Goal: Transaction & Acquisition: Download file/media

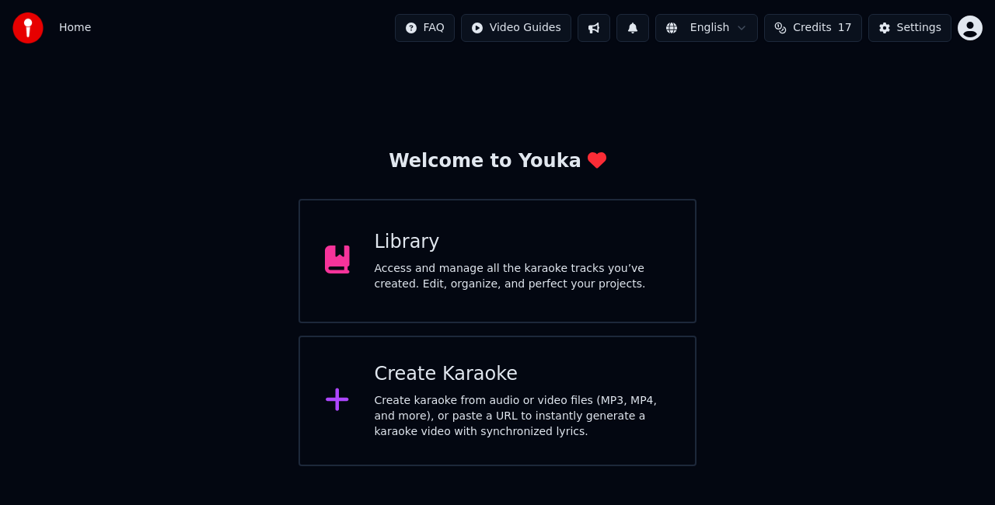
click at [569, 297] on div "Library Access and manage all the karaoke tracks you’ve created. Edit, organize…" at bounding box center [498, 261] width 398 height 124
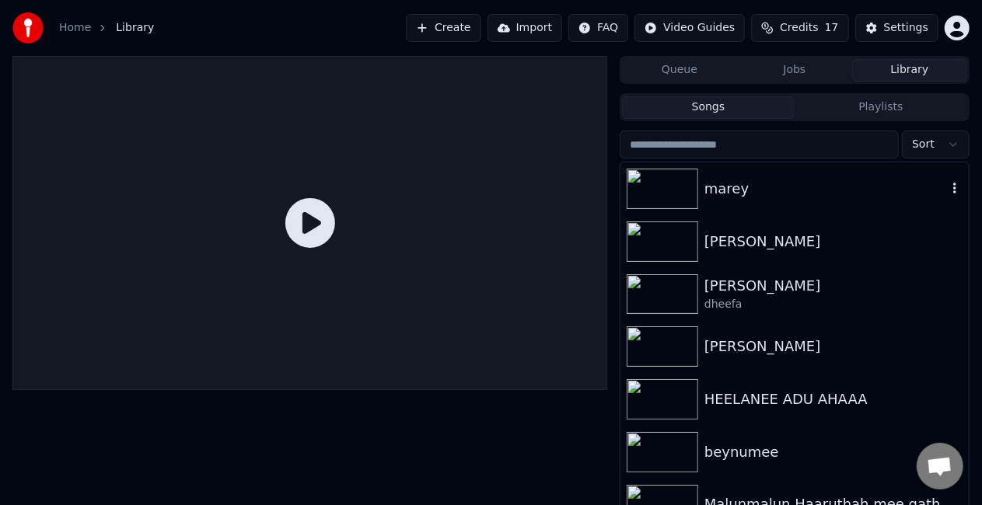
click at [778, 195] on div "marey" at bounding box center [826, 189] width 243 height 22
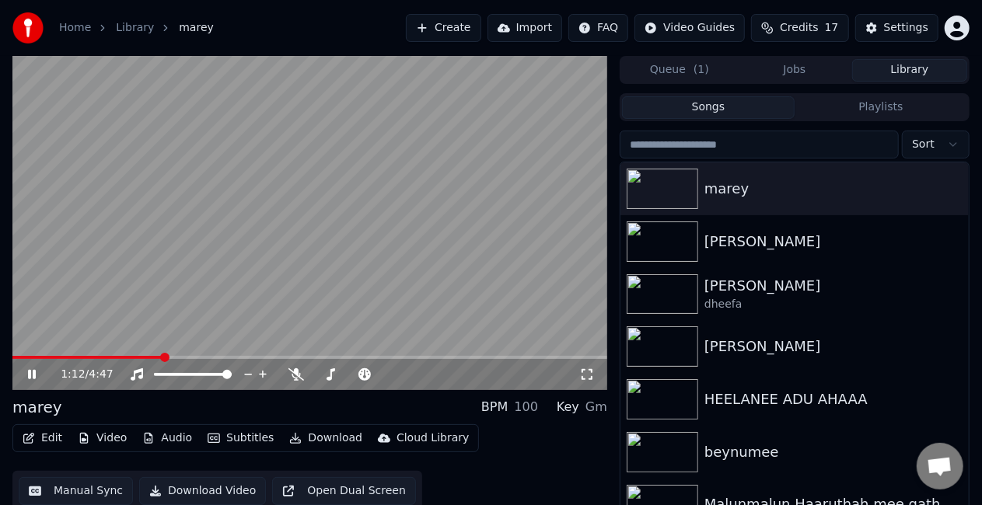
click at [208, 356] on span at bounding box center [309, 357] width 595 height 3
click at [235, 358] on span at bounding box center [309, 357] width 595 height 3
click at [253, 337] on video at bounding box center [309, 223] width 595 height 334
drag, startPoint x: 233, startPoint y: 355, endPoint x: 223, endPoint y: 362, distance: 11.7
click at [233, 356] on div "1:49 / 4:47" at bounding box center [309, 223] width 595 height 334
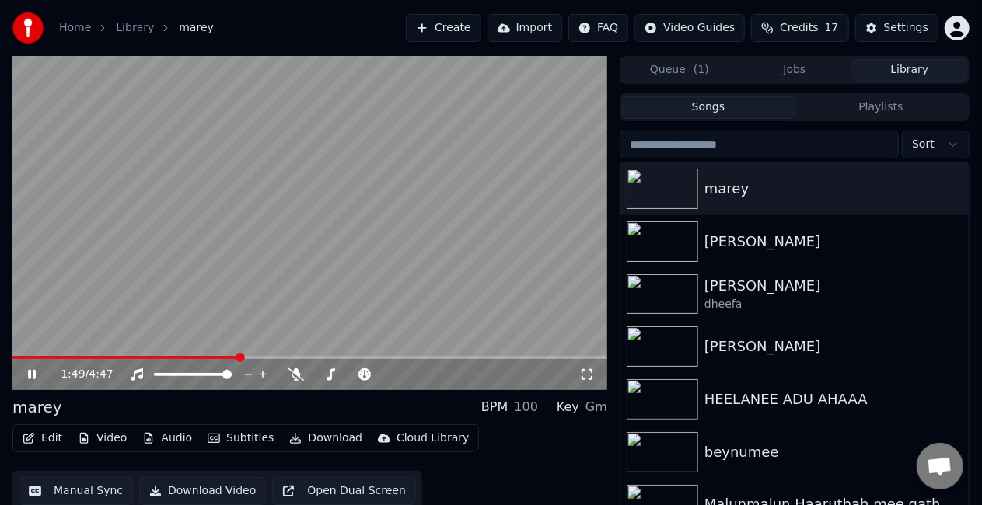
click at [224, 359] on span at bounding box center [125, 357] width 226 height 3
click at [296, 294] on video at bounding box center [309, 223] width 595 height 334
click at [296, 295] on video at bounding box center [309, 223] width 595 height 334
click at [216, 356] on span at bounding box center [114, 357] width 205 height 3
click at [522, 273] on video at bounding box center [309, 223] width 595 height 334
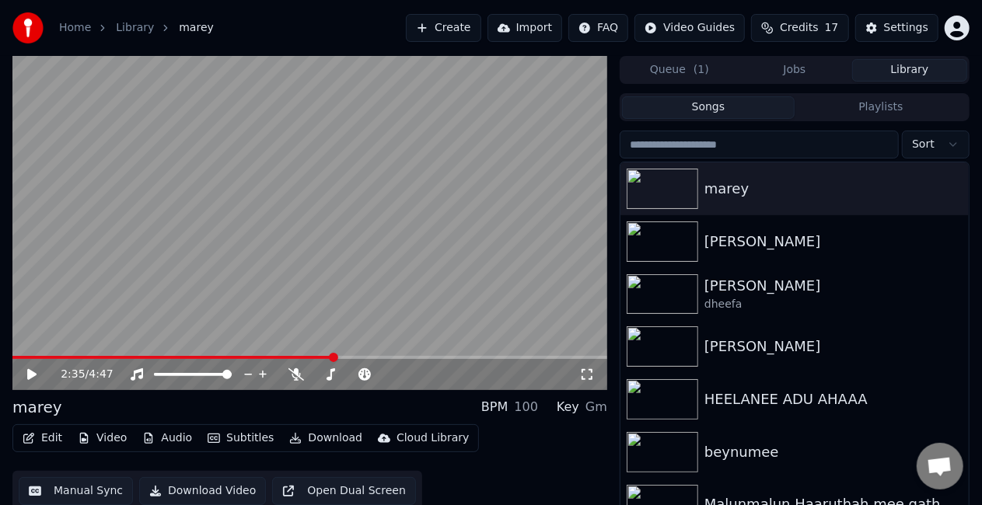
click at [518, 267] on video at bounding box center [309, 223] width 595 height 334
click at [379, 358] on span at bounding box center [309, 357] width 595 height 3
click at [400, 358] on span at bounding box center [309, 357] width 595 height 3
click at [403, 309] on video at bounding box center [309, 223] width 595 height 334
click at [389, 358] on span at bounding box center [200, 357] width 376 height 3
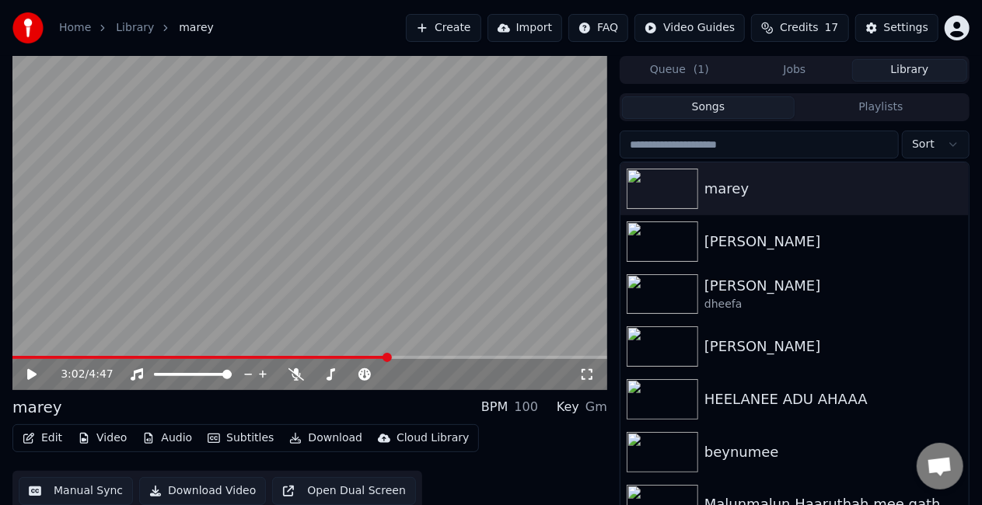
click at [392, 313] on video at bounding box center [309, 223] width 595 height 334
click at [436, 281] on video at bounding box center [309, 223] width 595 height 334
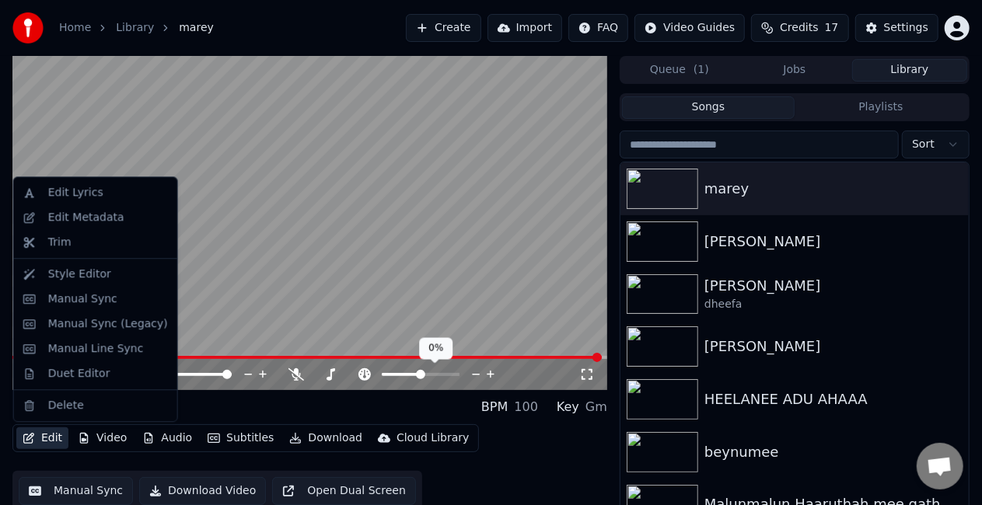
click at [45, 435] on button "Edit" at bounding box center [42, 439] width 52 height 22
click at [56, 375] on div "Duet Editor" at bounding box center [79, 374] width 62 height 16
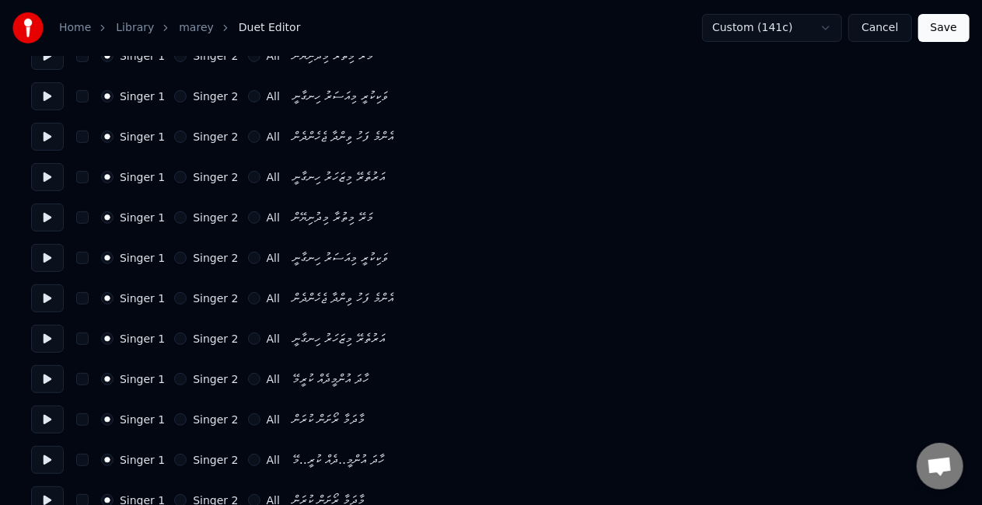
scroll to position [233, 0]
click at [174, 213] on button "Singer 2" at bounding box center [180, 216] width 12 height 12
click at [173, 245] on div "Singer 1 Singer 2 All ވަކިކުރީ މިއަސަރު ހިނގާނީ" at bounding box center [491, 257] width 920 height 28
click at [176, 251] on button "Singer 2" at bounding box center [180, 256] width 12 height 12
click at [179, 294] on button "Singer 2" at bounding box center [180, 297] width 12 height 12
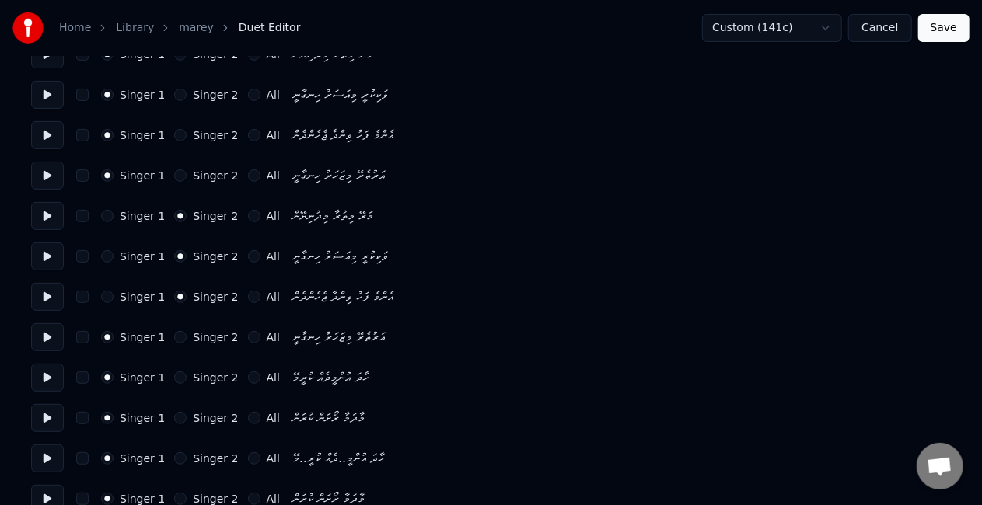
click at [180, 337] on div "Singer 2" at bounding box center [206, 337] width 64 height 12
click at [176, 337] on button "Singer 2" at bounding box center [180, 337] width 12 height 12
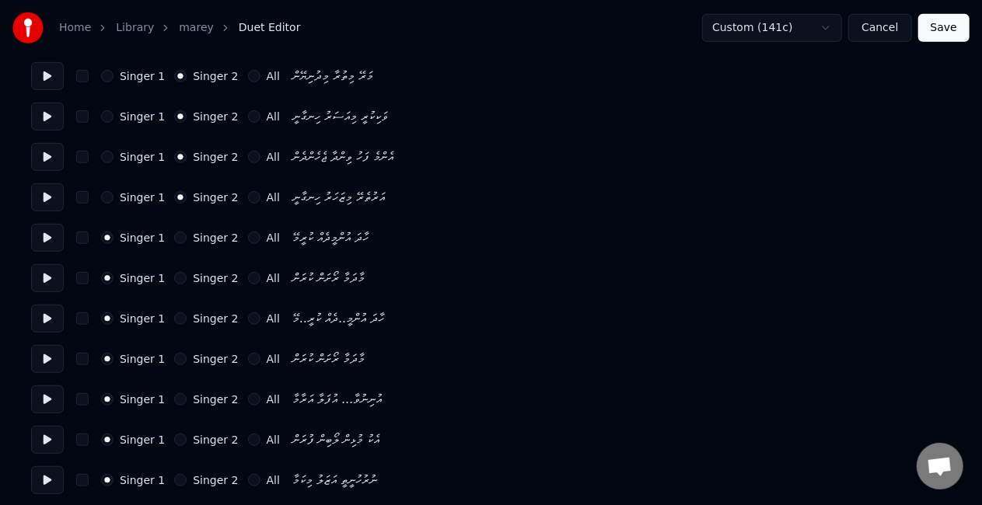
scroll to position [389, 0]
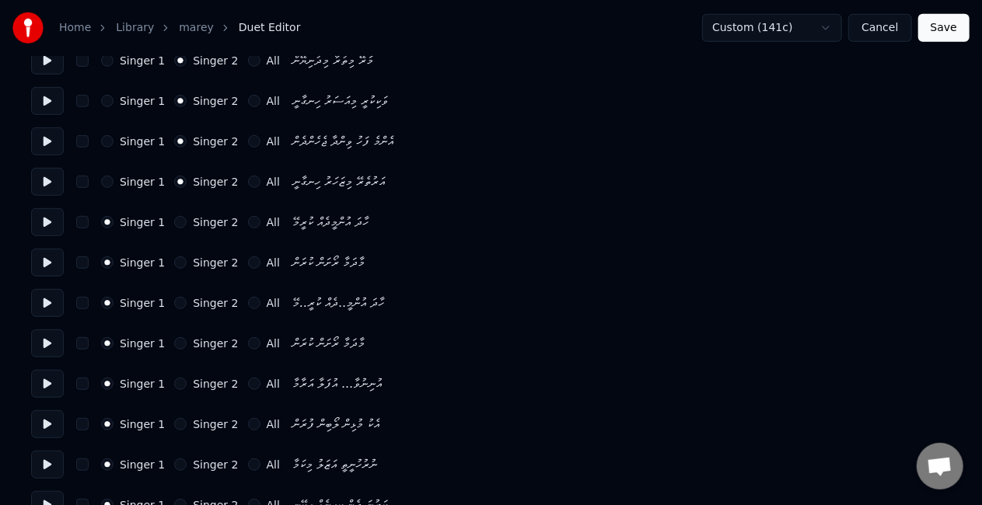
click at [174, 224] on button "Singer 2" at bounding box center [180, 222] width 12 height 12
click at [176, 261] on button "Singer 2" at bounding box center [180, 263] width 12 height 12
click at [103, 219] on button "Singer 1" at bounding box center [107, 222] width 12 height 12
click at [106, 261] on button "Singer 1" at bounding box center [107, 263] width 12 height 12
click at [174, 306] on button "Singer 2" at bounding box center [180, 303] width 12 height 12
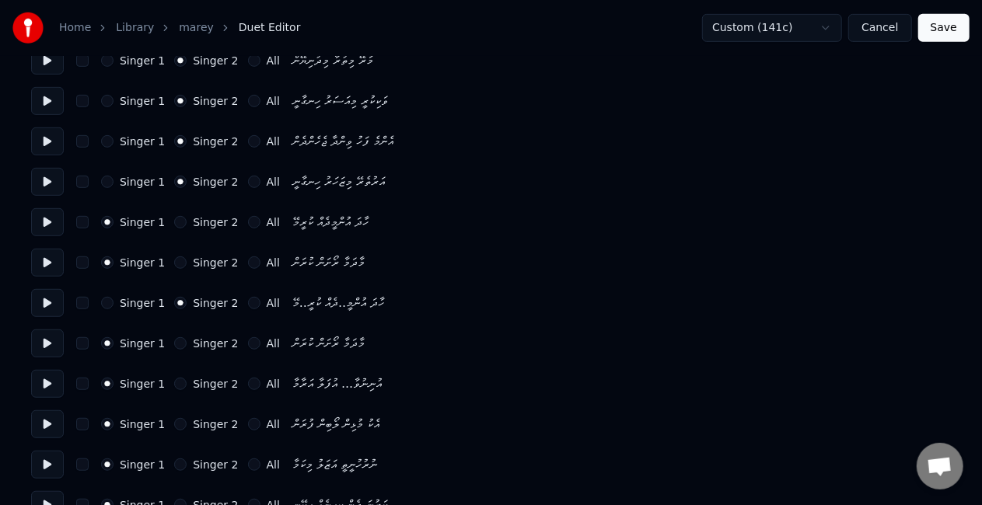
click at [174, 347] on button "Singer 2" at bounding box center [180, 343] width 12 height 12
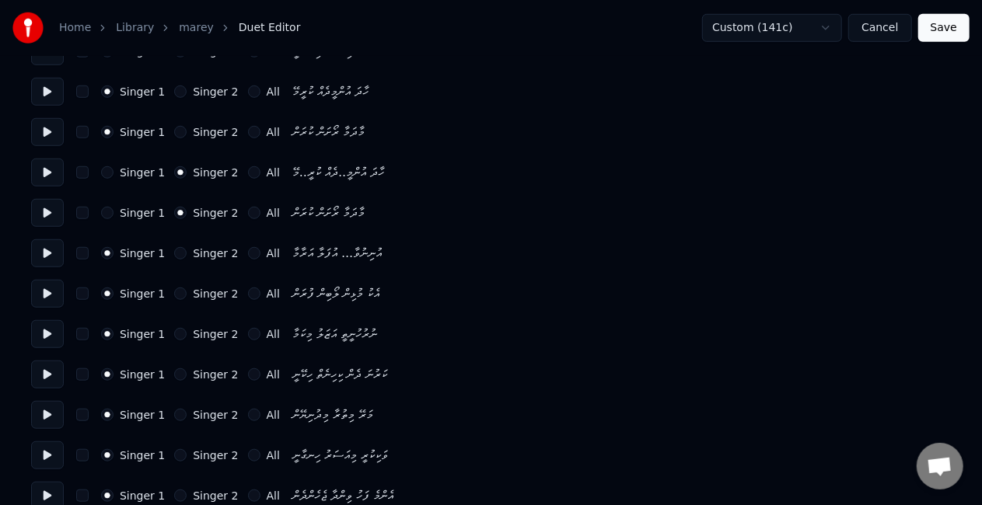
scroll to position [544, 0]
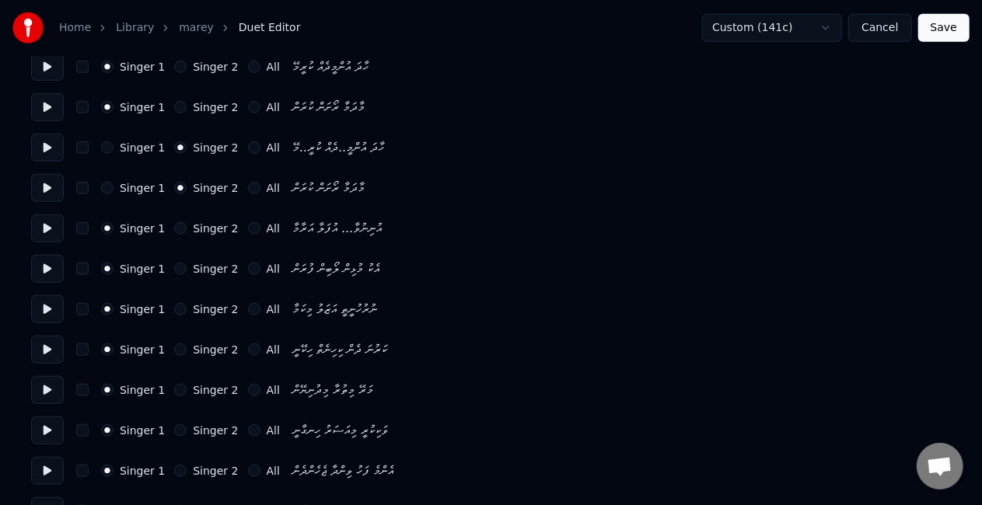
click at [174, 306] on button "Singer 2" at bounding box center [180, 309] width 12 height 12
click at [174, 351] on button "Singer 2" at bounding box center [180, 350] width 12 height 12
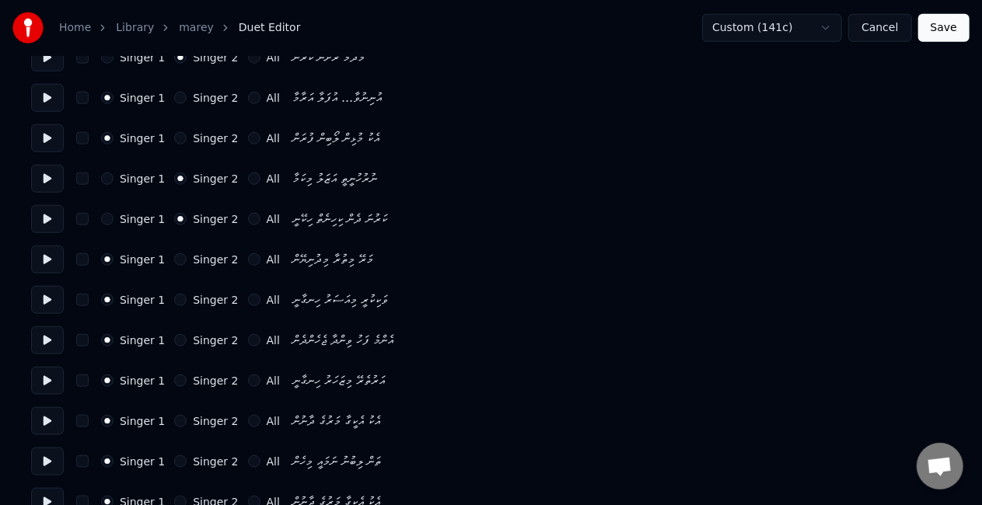
scroll to position [700, 0]
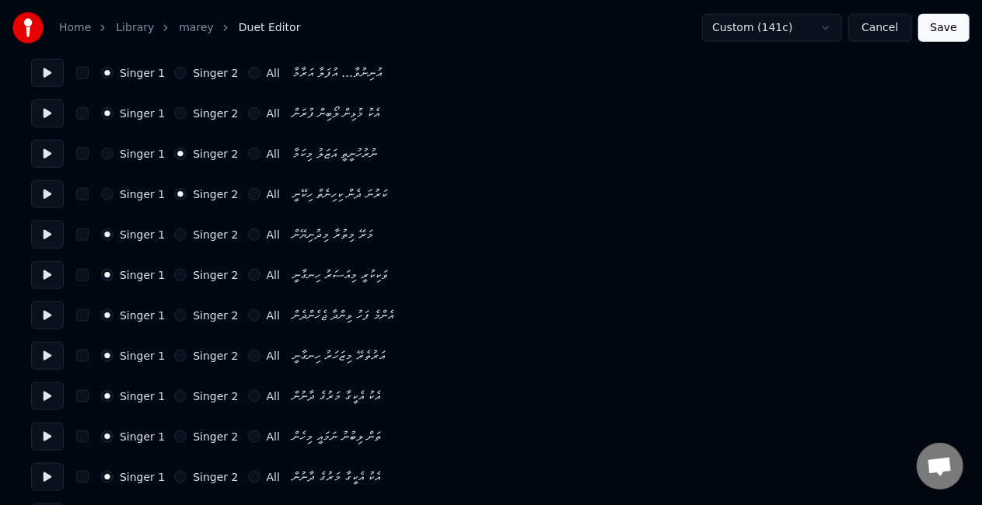
click at [175, 314] on button "Singer 2" at bounding box center [180, 315] width 12 height 12
click at [174, 351] on button "Singer 2" at bounding box center [180, 356] width 12 height 12
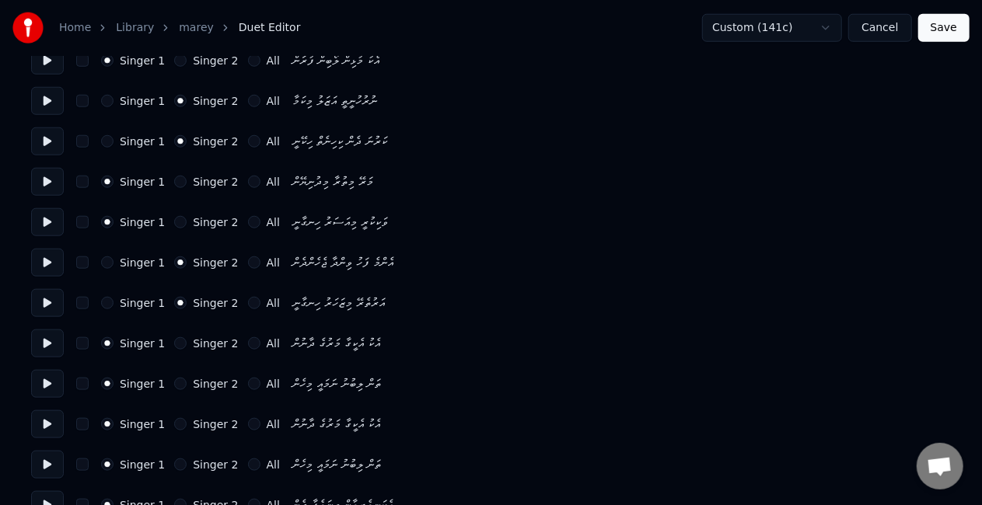
scroll to position [778, 0]
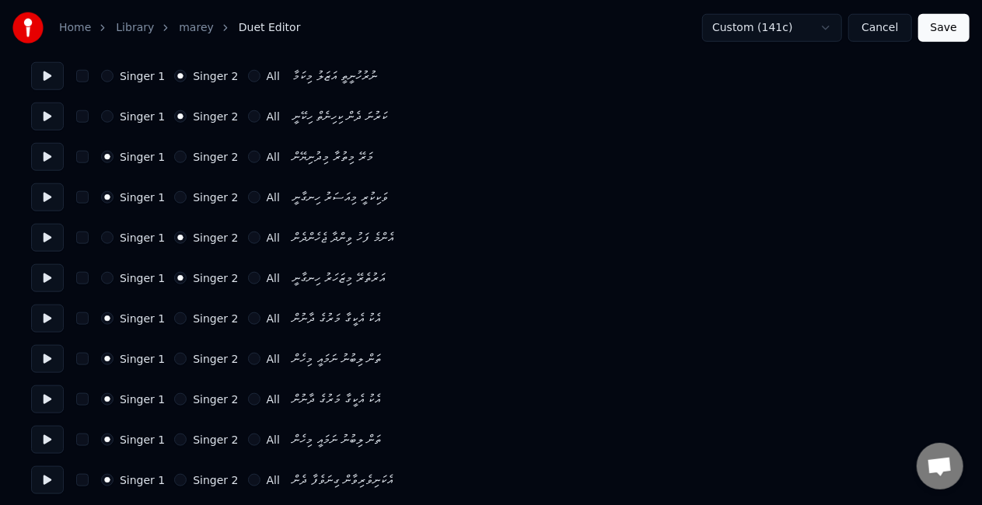
click at [174, 315] on button "Singer 2" at bounding box center [180, 319] width 12 height 12
click at [174, 359] on button "Singer 2" at bounding box center [180, 359] width 12 height 12
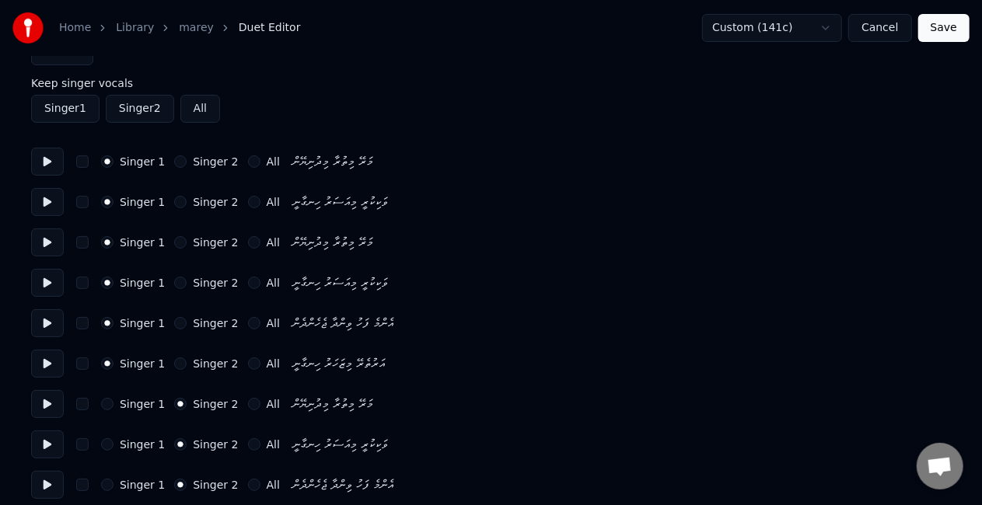
scroll to position [0, 0]
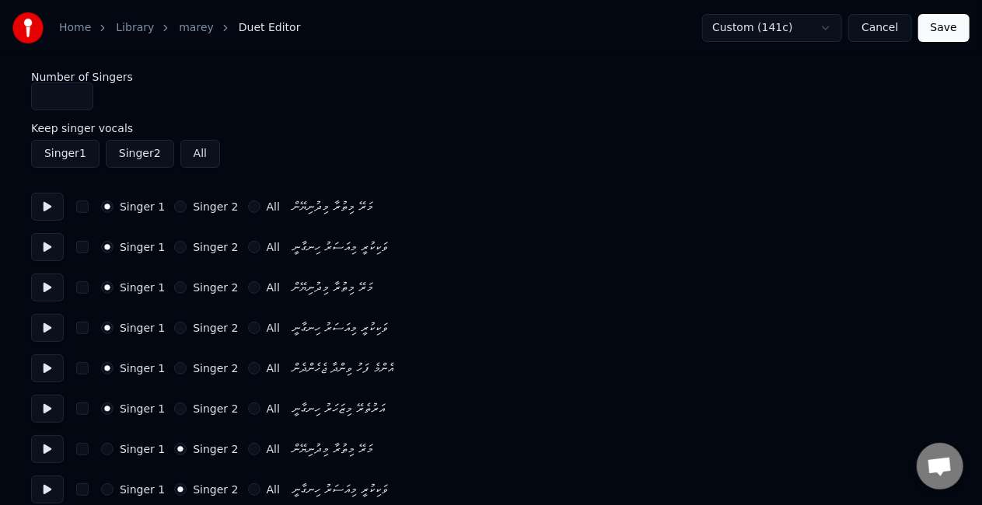
click at [79, 90] on input "*" at bounding box center [62, 96] width 62 height 28
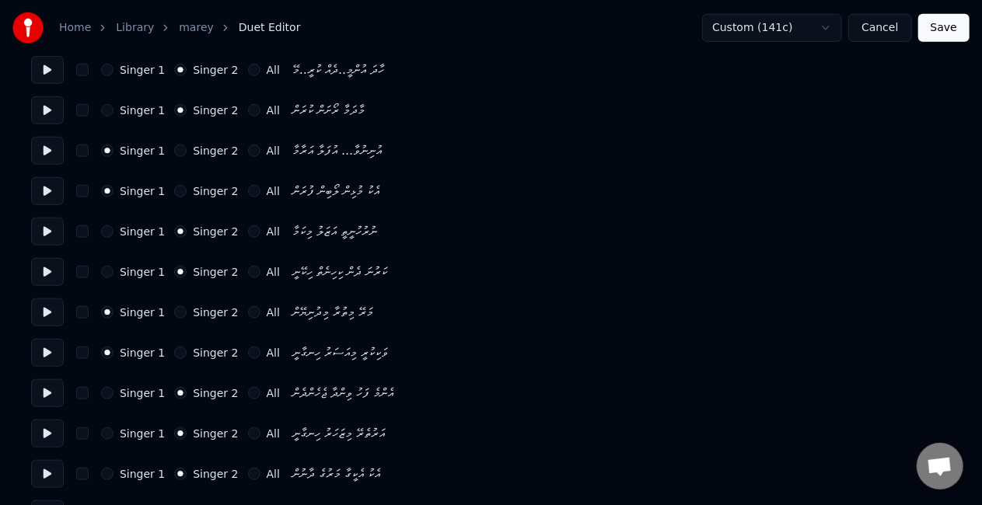
scroll to position [700, 0]
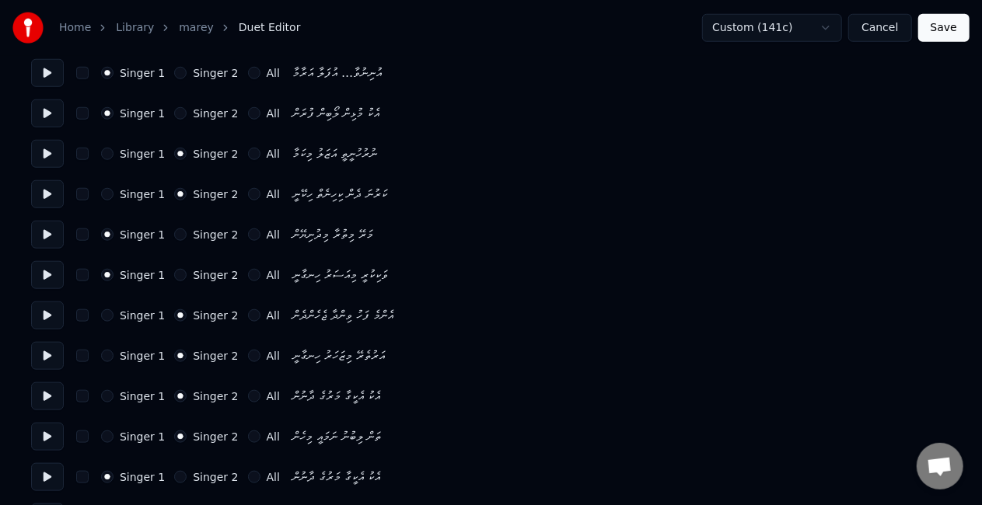
click at [107, 313] on button "Singer 1" at bounding box center [107, 315] width 12 height 12
click at [54, 222] on button at bounding box center [47, 235] width 33 height 28
click at [50, 226] on button at bounding box center [47, 235] width 33 height 28
click at [48, 195] on button at bounding box center [47, 194] width 33 height 28
click at [35, 190] on button at bounding box center [47, 194] width 33 height 28
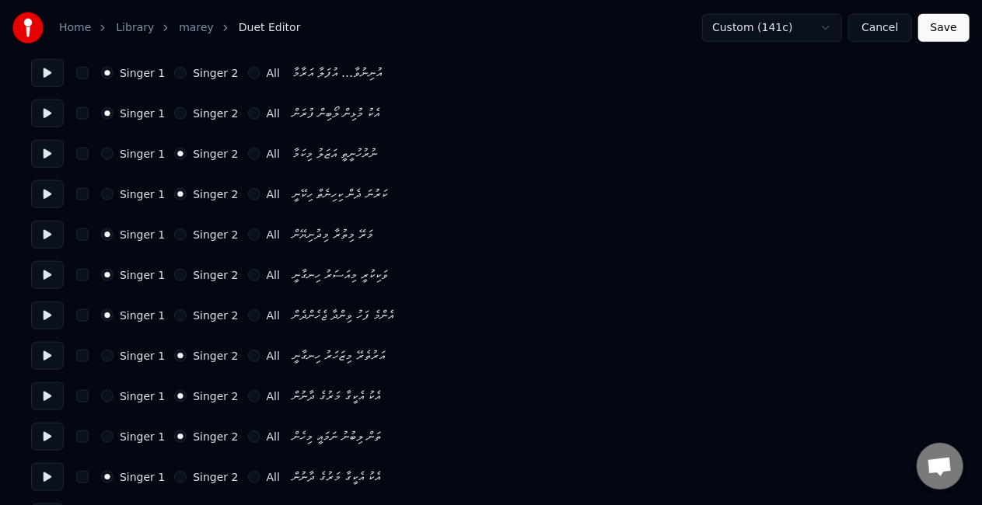
click at [50, 236] on button at bounding box center [47, 235] width 33 height 28
click at [44, 277] on button at bounding box center [47, 275] width 33 height 28
click at [100, 355] on div "Singer 1 Singer 2 All އަރުތެރޭ މިޒަހަރު ހިނގާނީ" at bounding box center [491, 356] width 920 height 28
click at [103, 355] on button "Singer 1" at bounding box center [107, 356] width 12 height 12
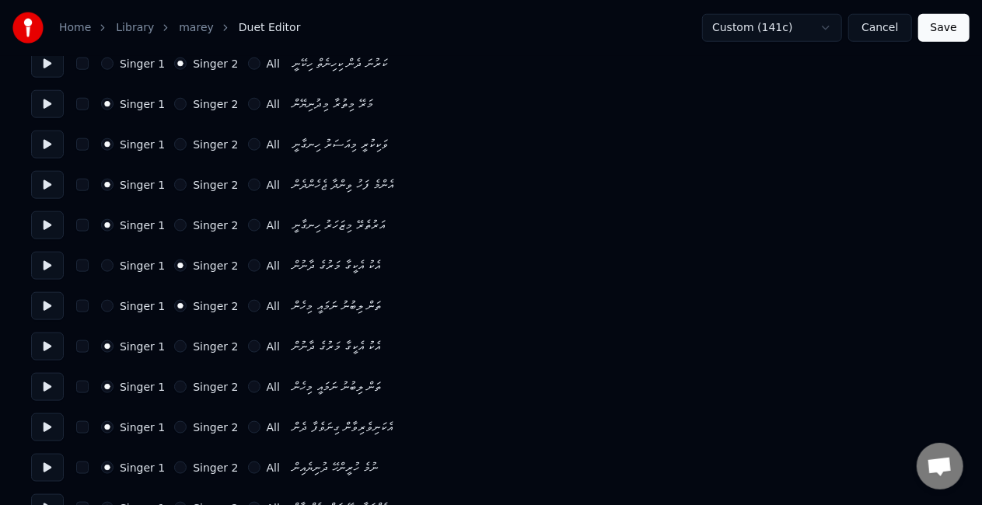
scroll to position [855, 0]
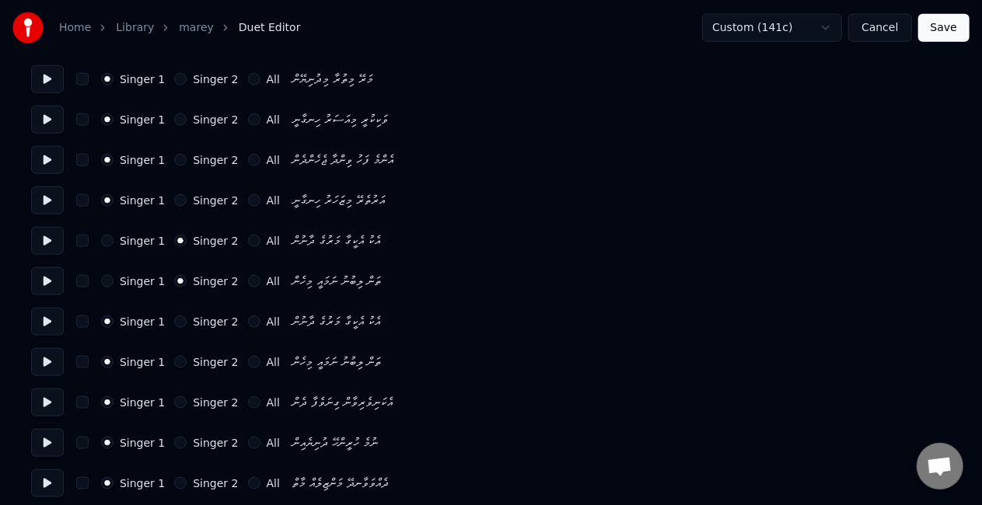
click at [174, 403] on button "Singer 2" at bounding box center [180, 403] width 12 height 12
click at [174, 439] on button "Singer 2" at bounding box center [180, 443] width 12 height 12
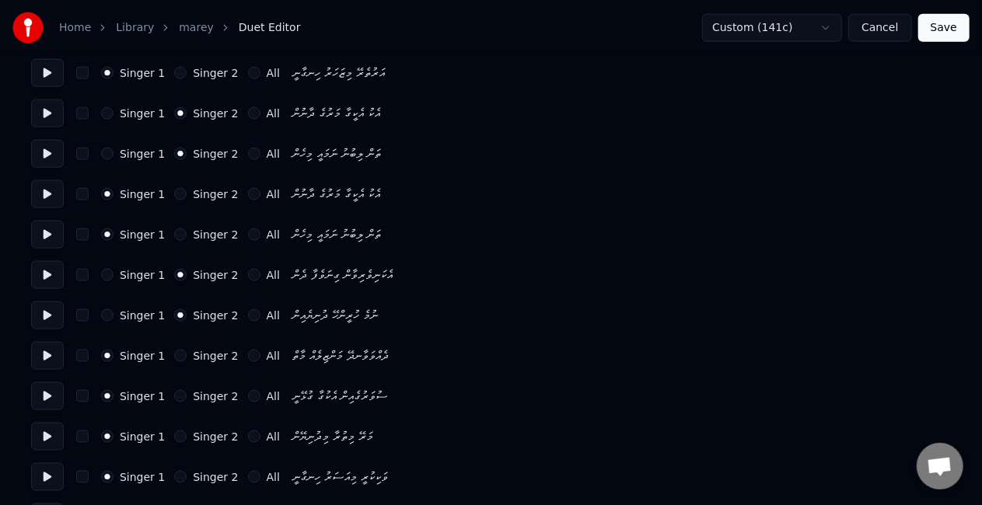
scroll to position [1089, 0]
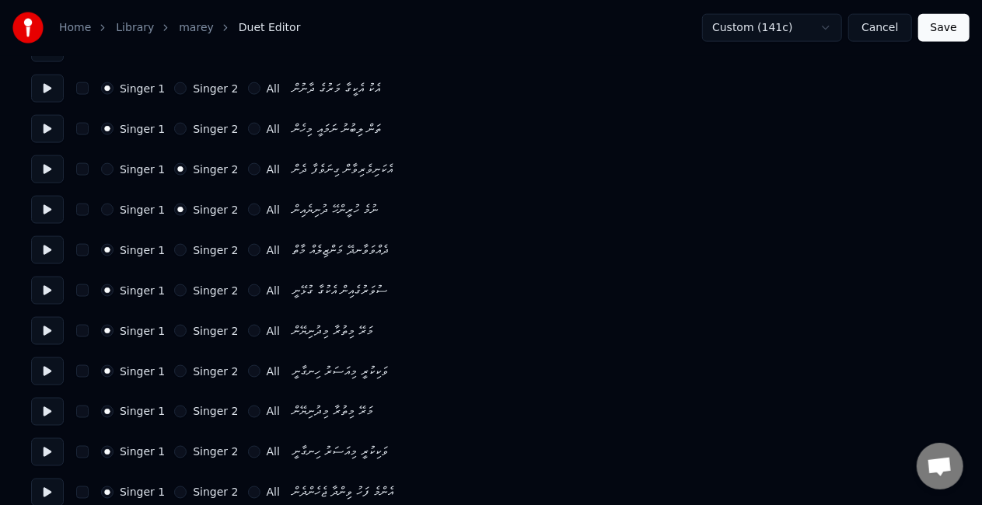
click at [174, 330] on button "Singer 2" at bounding box center [180, 331] width 12 height 12
click at [174, 367] on button "Singer 2" at bounding box center [180, 371] width 12 height 12
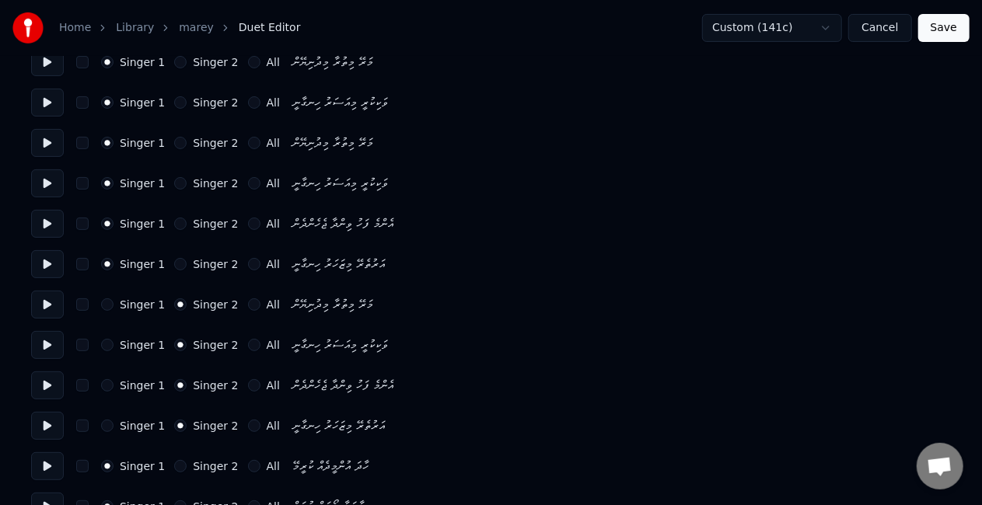
scroll to position [0, 0]
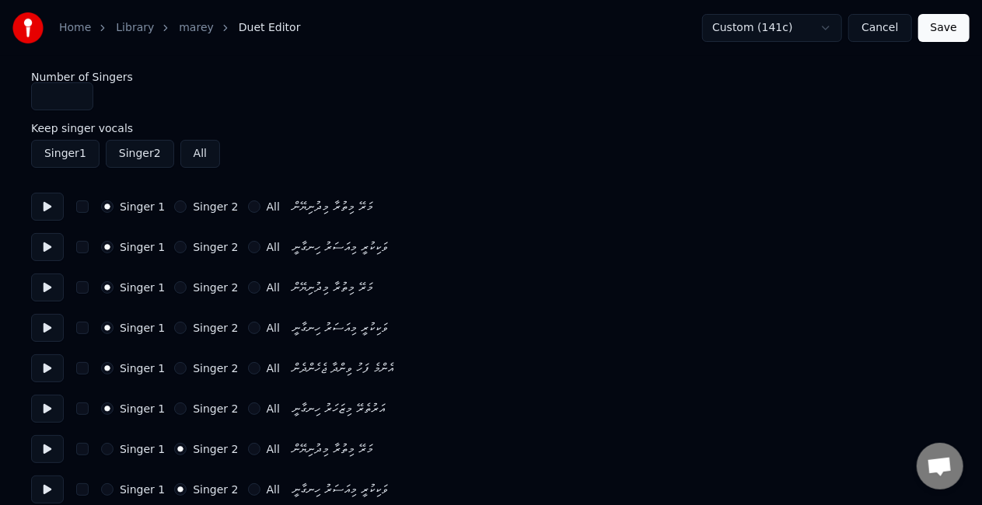
type input "*"
click at [79, 94] on input "*" at bounding box center [62, 96] width 62 height 28
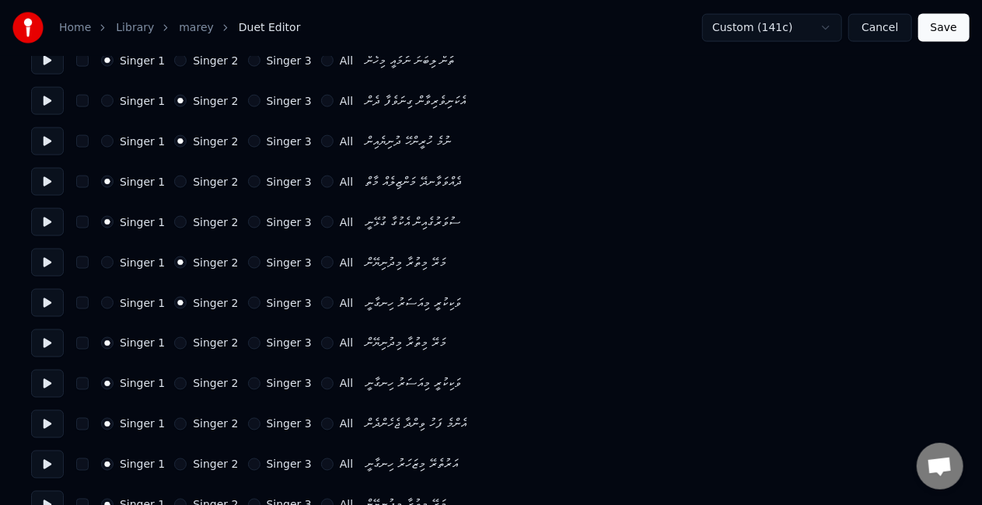
scroll to position [1152, 0]
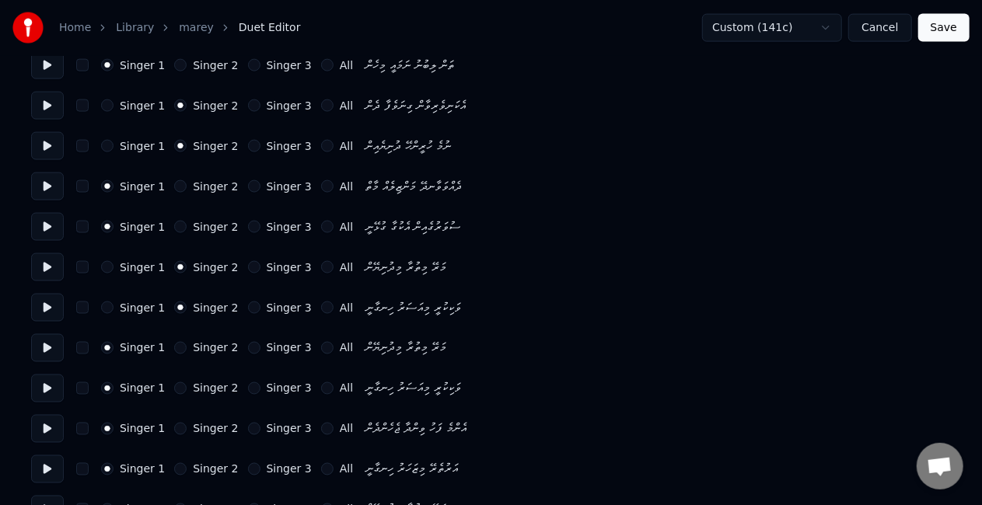
click at [248, 431] on button "Singer 3" at bounding box center [254, 429] width 12 height 12
click at [248, 468] on button "Singer 3" at bounding box center [254, 469] width 12 height 12
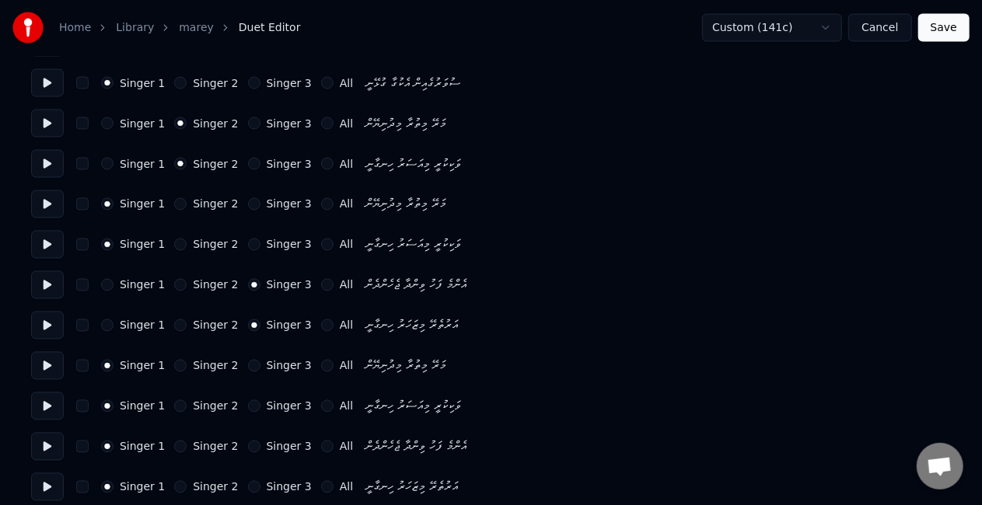
scroll to position [1308, 0]
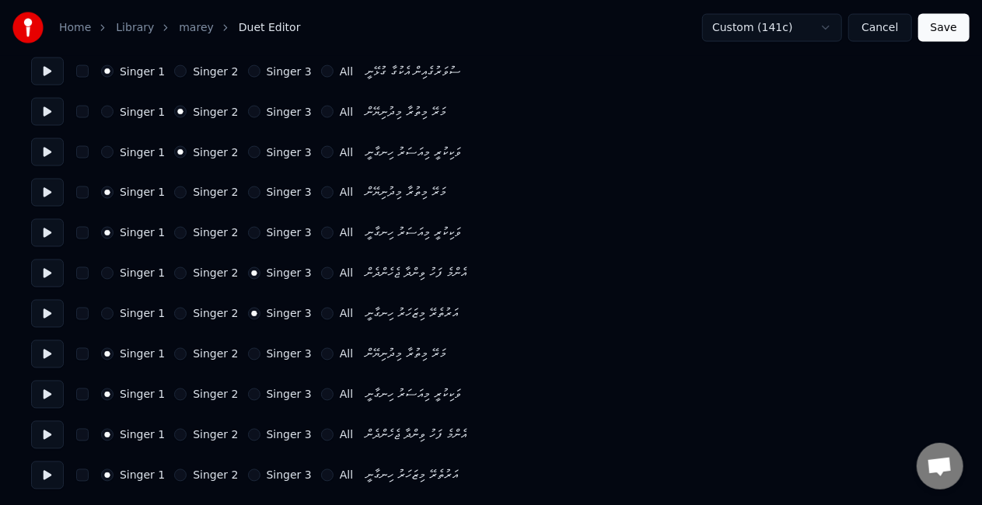
click at [235, 356] on div "Singer 1 Singer 2 Singer 3 All" at bounding box center [227, 354] width 252 height 12
click at [248, 358] on button "Singer 3" at bounding box center [254, 354] width 12 height 12
click at [248, 389] on button "Singer 3" at bounding box center [254, 395] width 12 height 12
click at [248, 431] on button "Singer 3" at bounding box center [254, 435] width 12 height 12
click at [248, 473] on button "Singer 3" at bounding box center [254, 476] width 12 height 12
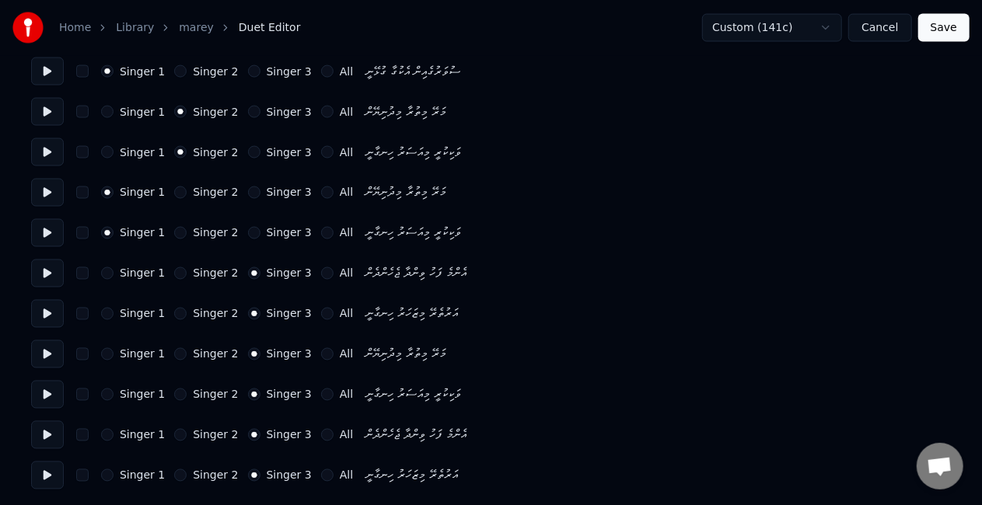
click at [933, 28] on button "Save" at bounding box center [943, 28] width 51 height 28
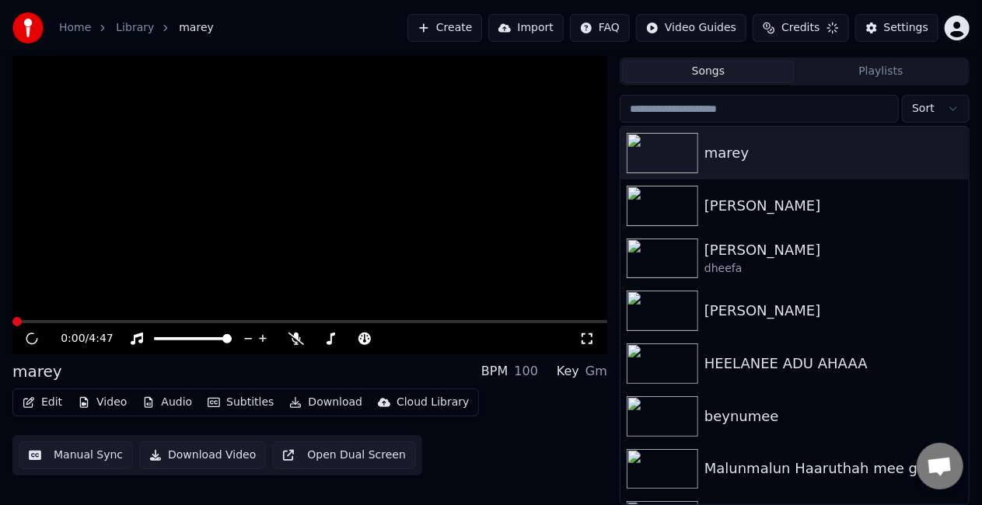
scroll to position [35, 0]
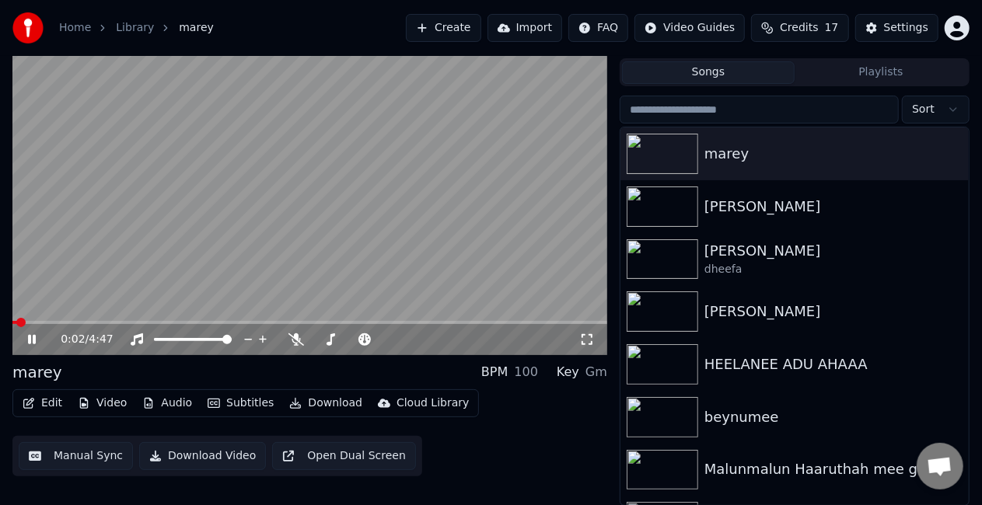
click at [587, 342] on icon at bounding box center [587, 340] width 16 height 12
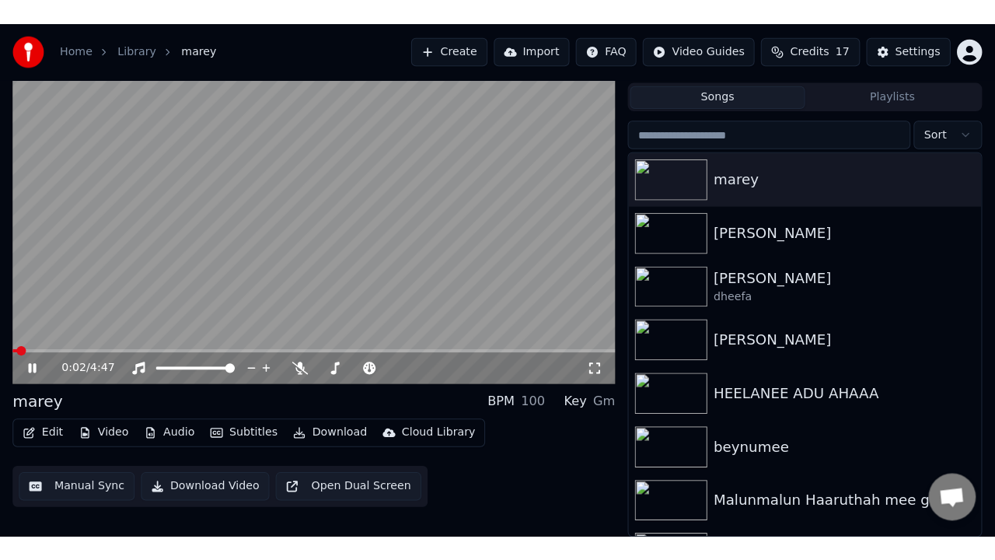
scroll to position [22, 0]
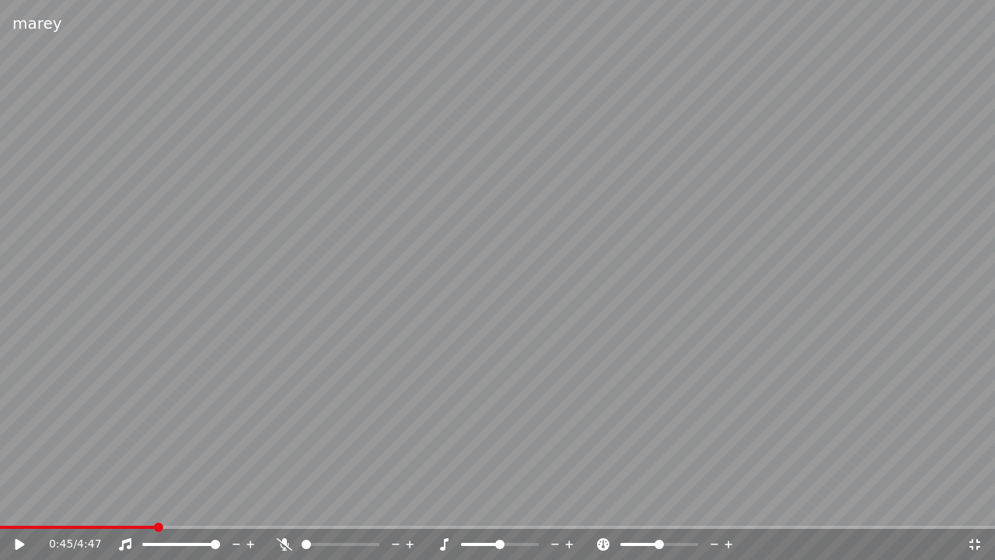
click at [972, 505] on div "0:45 / 4:47" at bounding box center [497, 545] width 983 height 16
click at [975, 505] on icon at bounding box center [975, 544] width 16 height 12
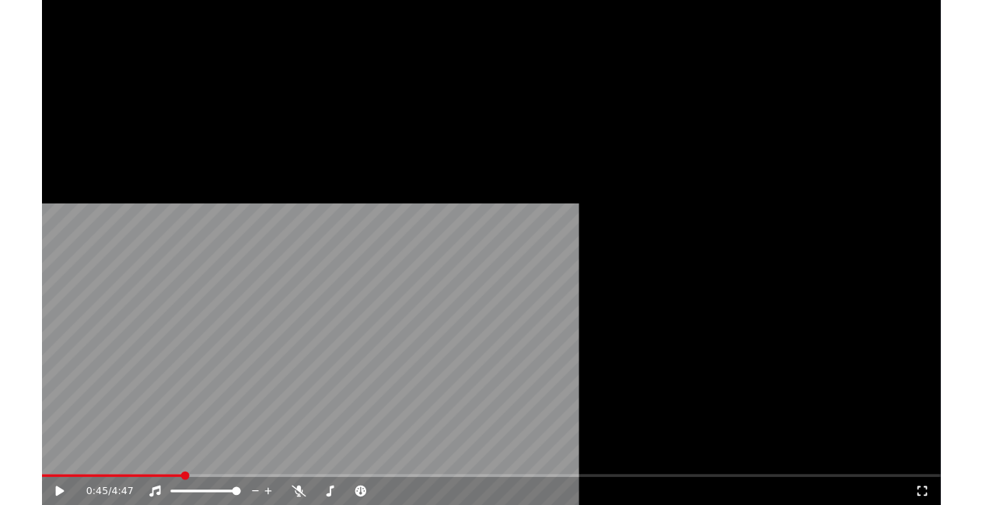
scroll to position [35, 0]
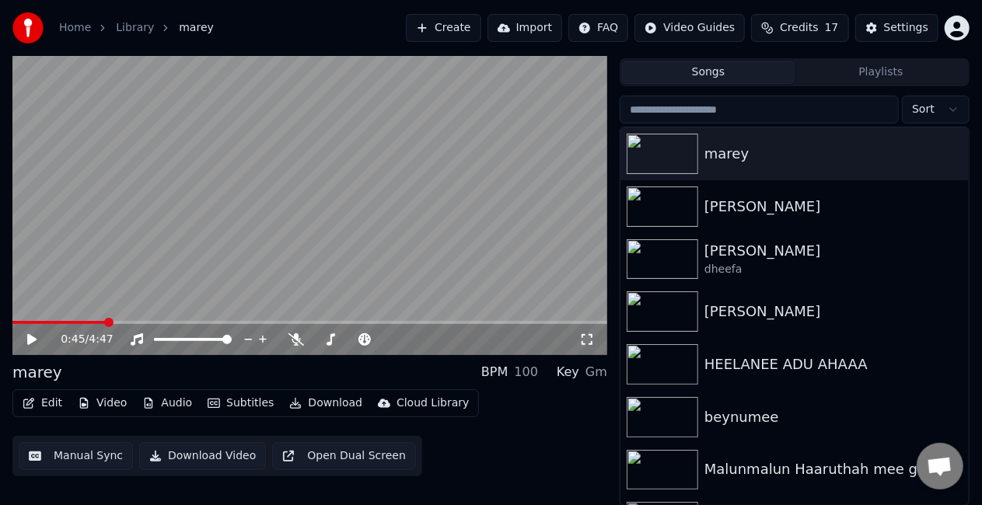
click at [48, 457] on button "Manual Sync" at bounding box center [76, 456] width 114 height 28
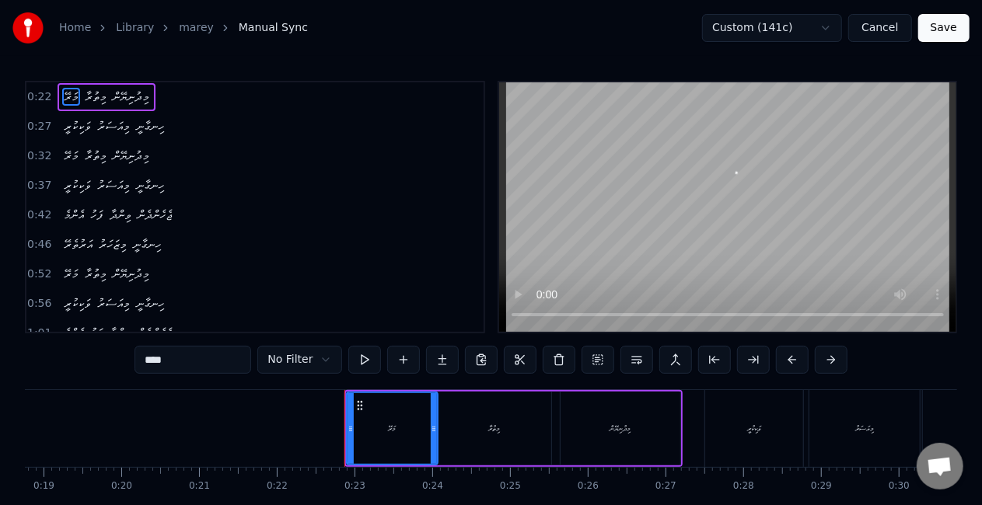
scroll to position [0, 1701]
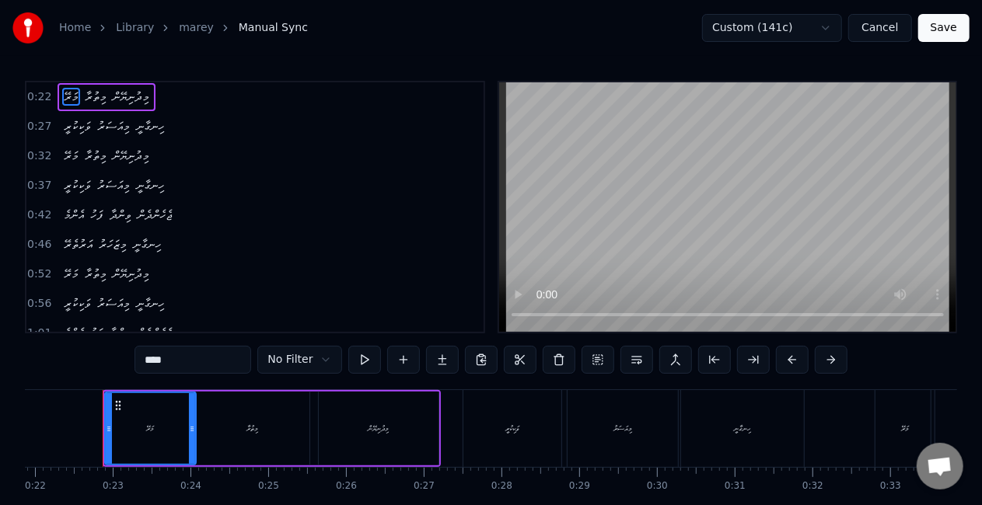
click at [944, 37] on button "Save" at bounding box center [943, 28] width 51 height 28
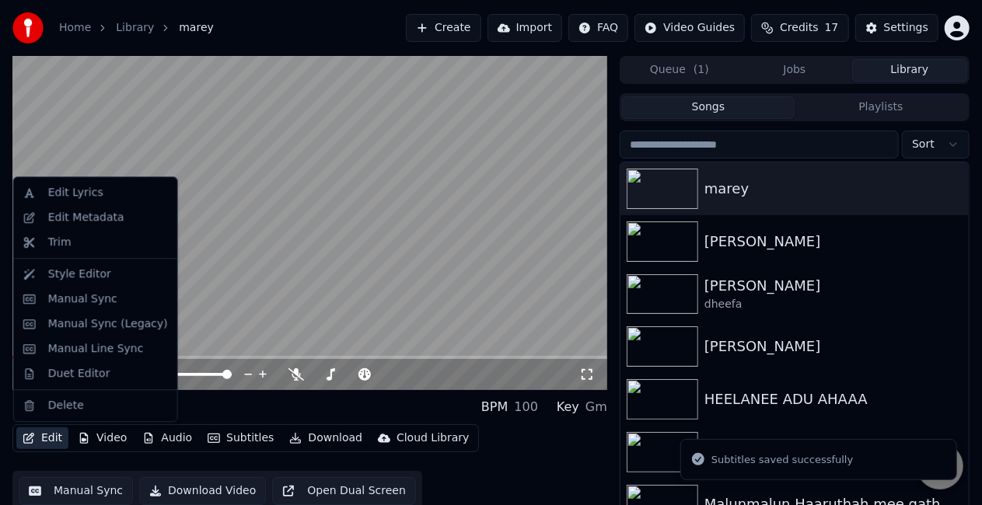
click at [45, 443] on button "Edit" at bounding box center [42, 439] width 52 height 22
click at [68, 378] on div "Duet Editor" at bounding box center [79, 374] width 62 height 16
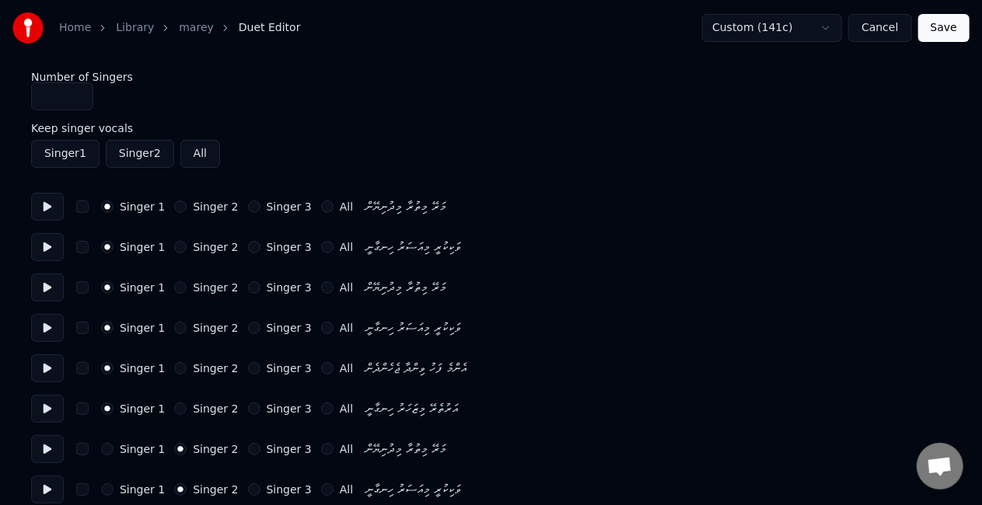
click at [177, 283] on button "Singer 2" at bounding box center [180, 287] width 12 height 12
click at [174, 329] on button "Singer 2" at bounding box center [180, 328] width 12 height 12
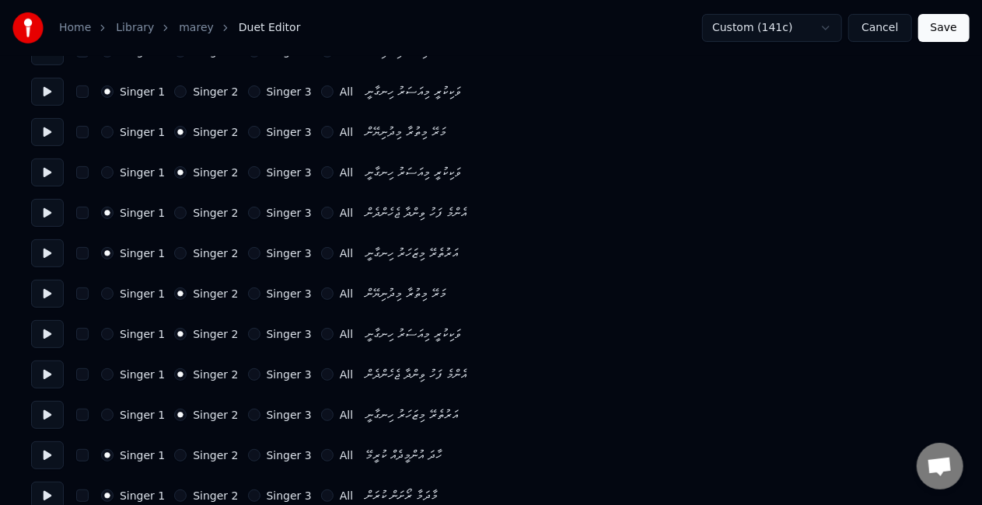
click at [106, 376] on button "Singer 1" at bounding box center [107, 375] width 12 height 12
click at [107, 418] on button "Singer 1" at bounding box center [107, 415] width 12 height 12
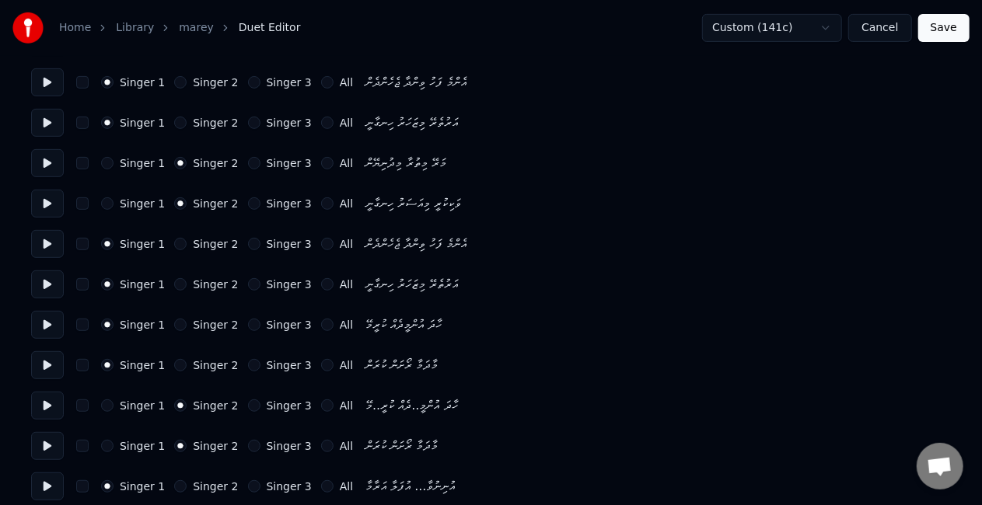
scroll to position [311, 0]
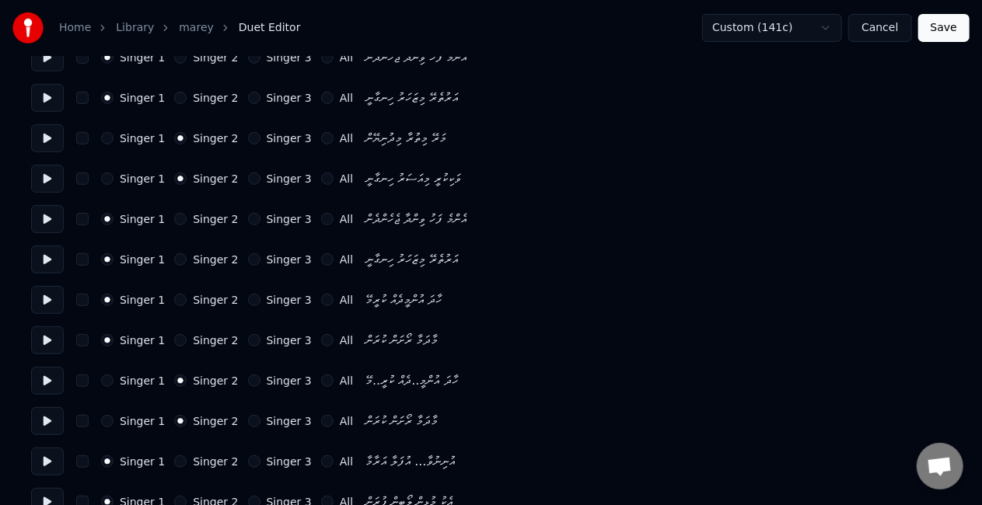
click at [946, 31] on button "Save" at bounding box center [943, 28] width 51 height 28
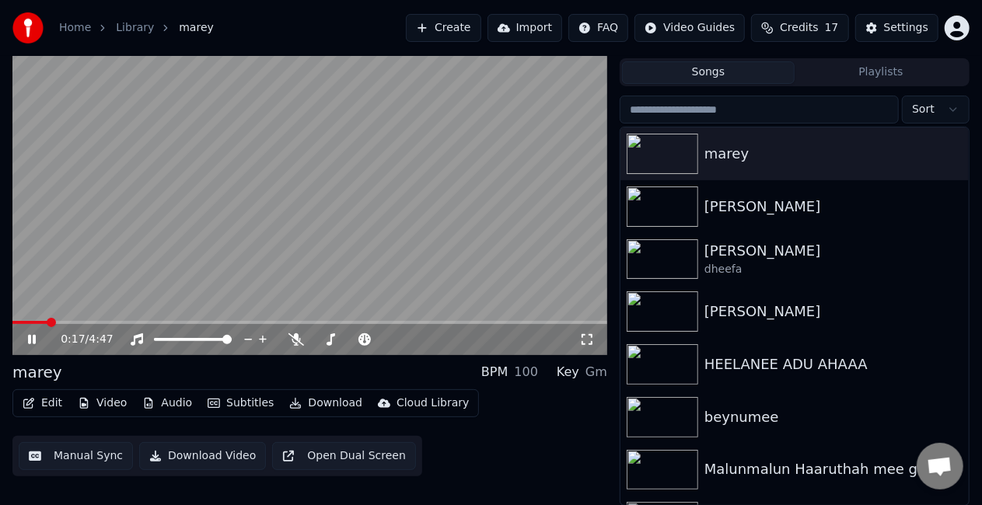
click at [47, 323] on span at bounding box center [309, 322] width 595 height 3
click at [136, 269] on video at bounding box center [309, 188] width 595 height 334
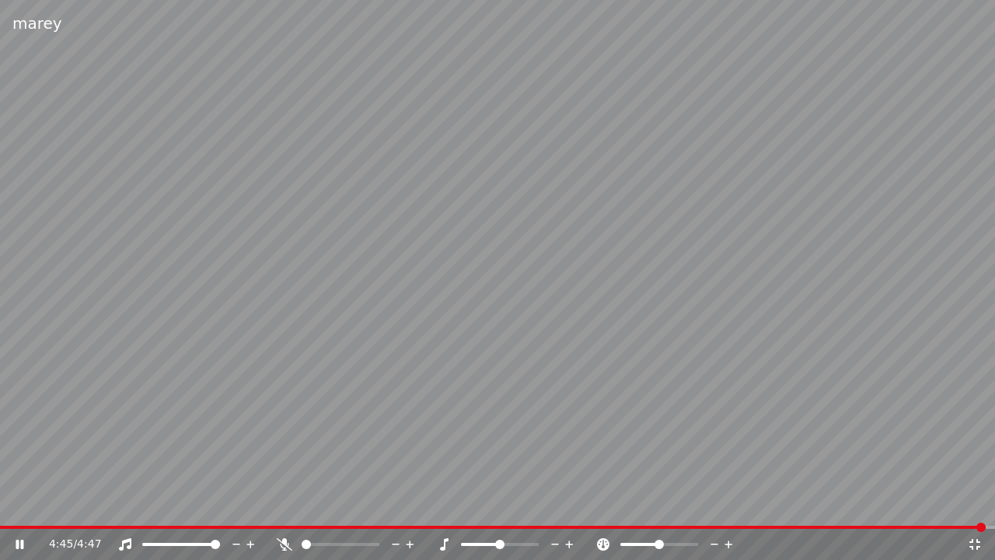
click at [554, 201] on video at bounding box center [497, 280] width 995 height 560
click at [974, 505] on icon at bounding box center [975, 544] width 16 height 12
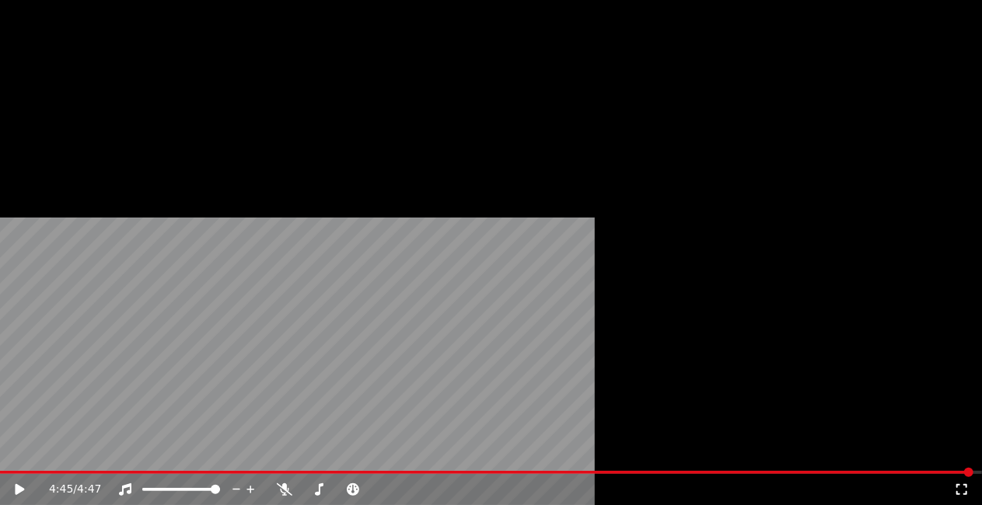
click at [302, 93] on button "Download" at bounding box center [326, 83] width 86 height 22
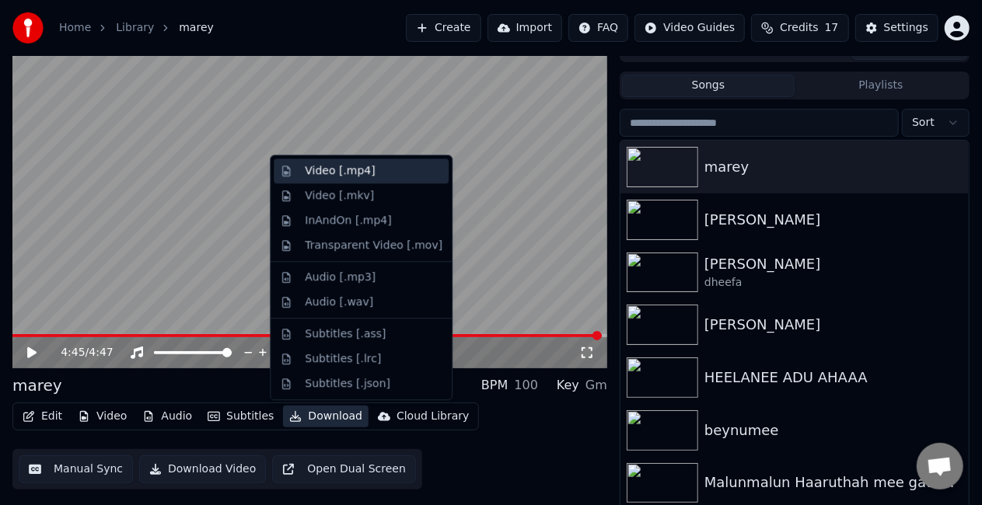
click at [330, 182] on div "Video [.mp4]" at bounding box center [361, 171] width 175 height 25
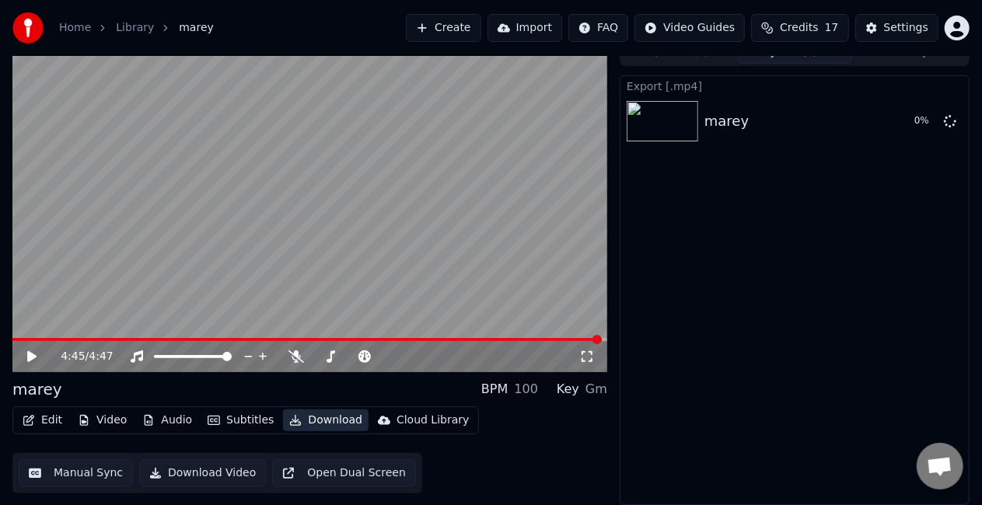
scroll to position [17, 0]
click at [659, 264] on div "Export [.mp4] marey 53 %" at bounding box center [795, 291] width 350 height 430
